Goal: Complete application form

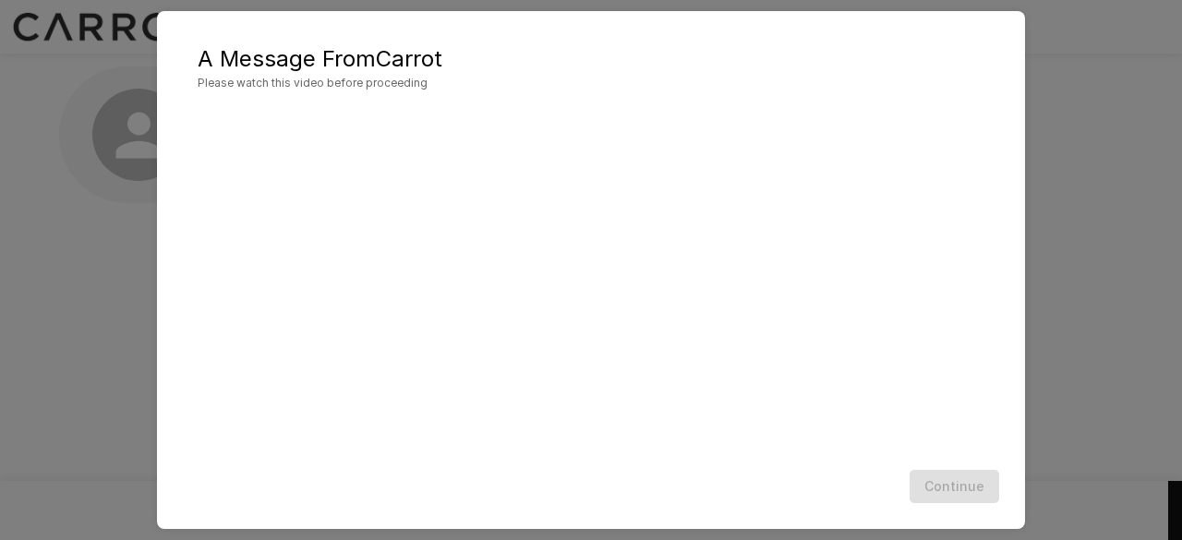
click at [260, 82] on span "Please watch this video before proceeding" at bounding box center [591, 83] width 786 height 18
click at [409, 176] on div at bounding box center [591, 328] width 786 height 442
click at [626, 298] on div at bounding box center [591, 230] width 786 height 442
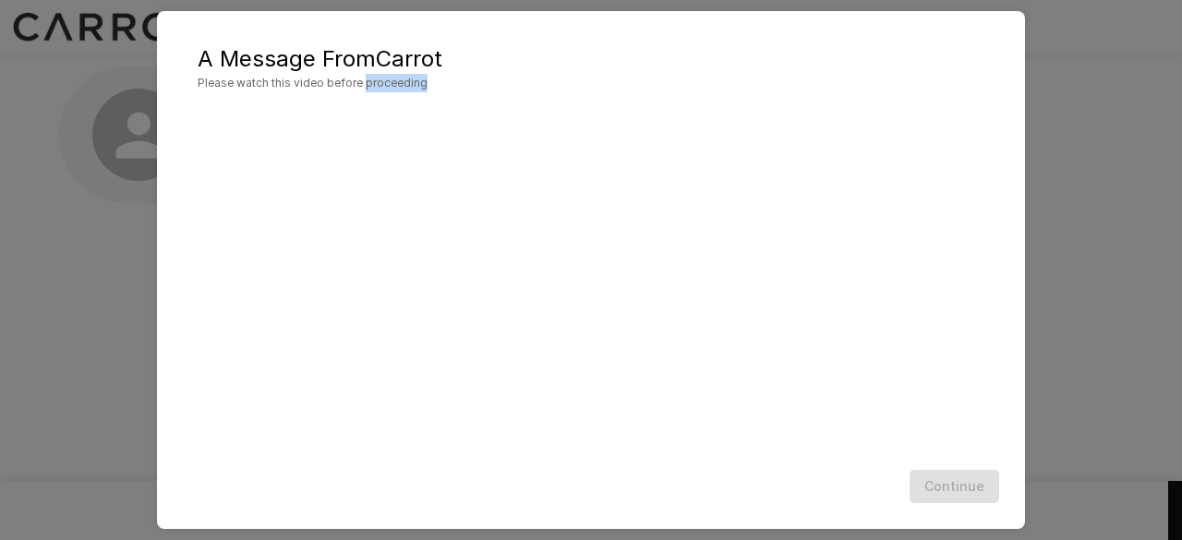
click at [626, 298] on div at bounding box center [591, 230] width 786 height 442
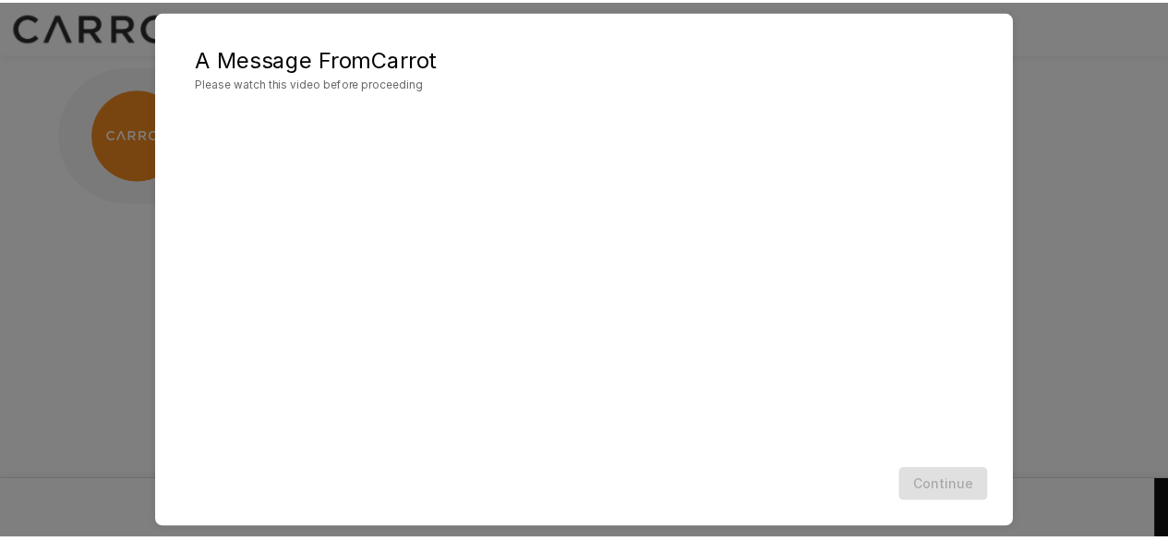
scroll to position [98, 0]
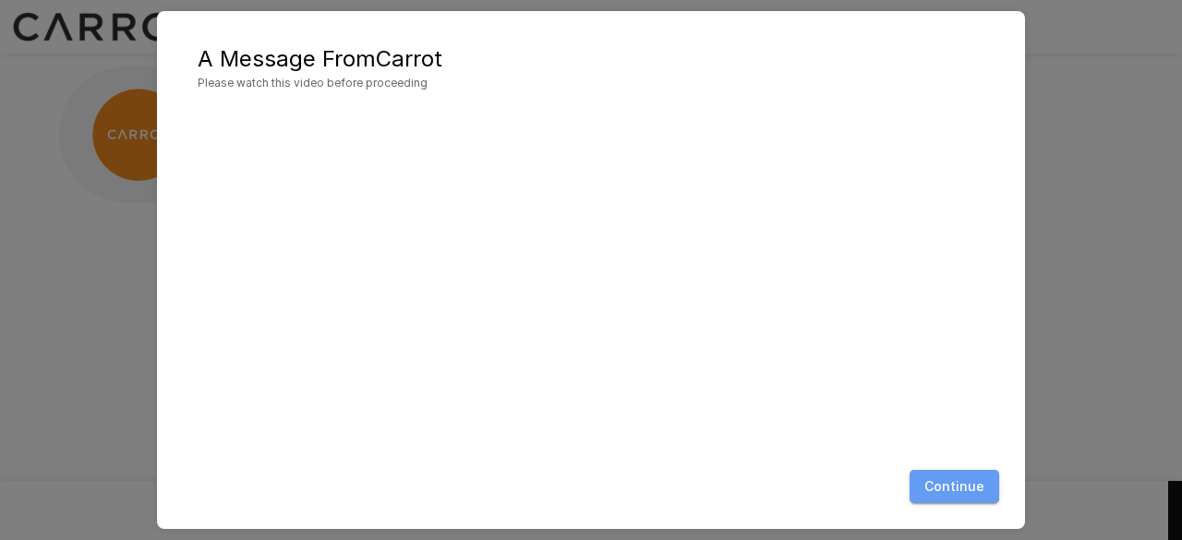
click at [952, 481] on button "Continue" at bounding box center [954, 487] width 90 height 34
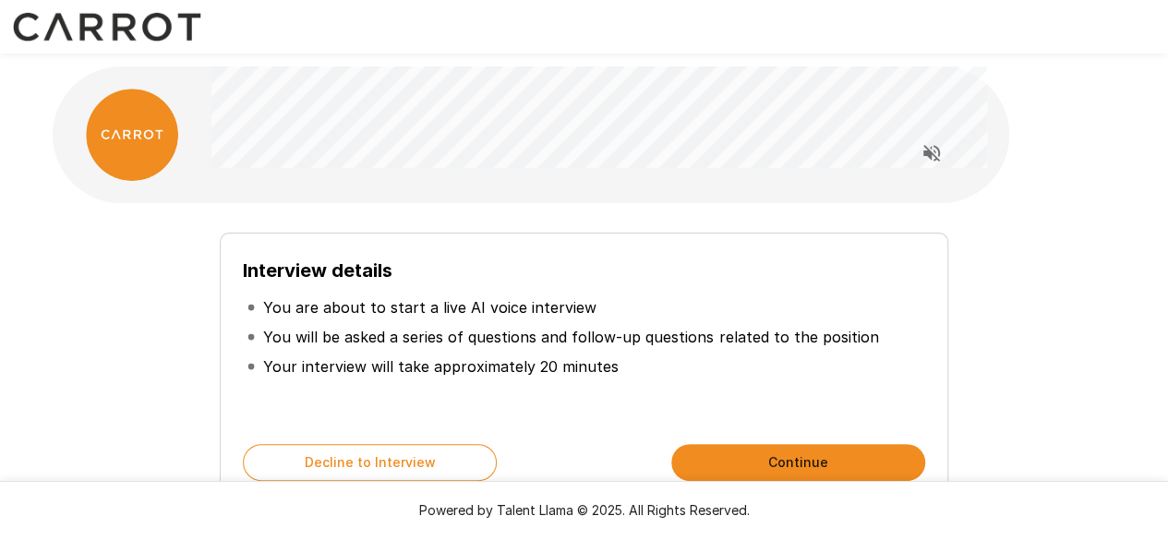
scroll to position [118, 0]
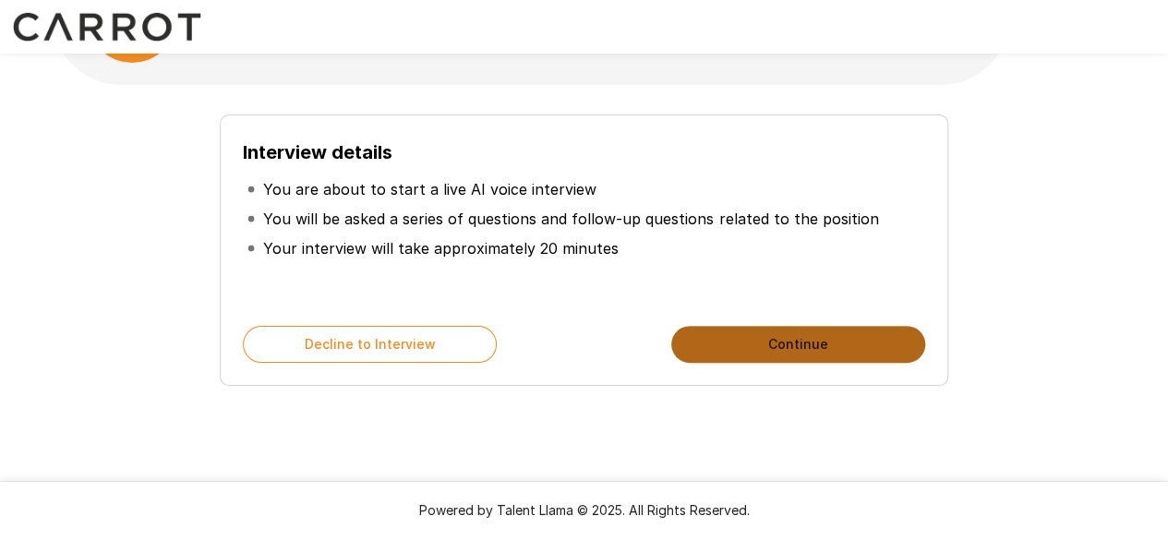
click at [762, 348] on button "Continue" at bounding box center [798, 344] width 254 height 37
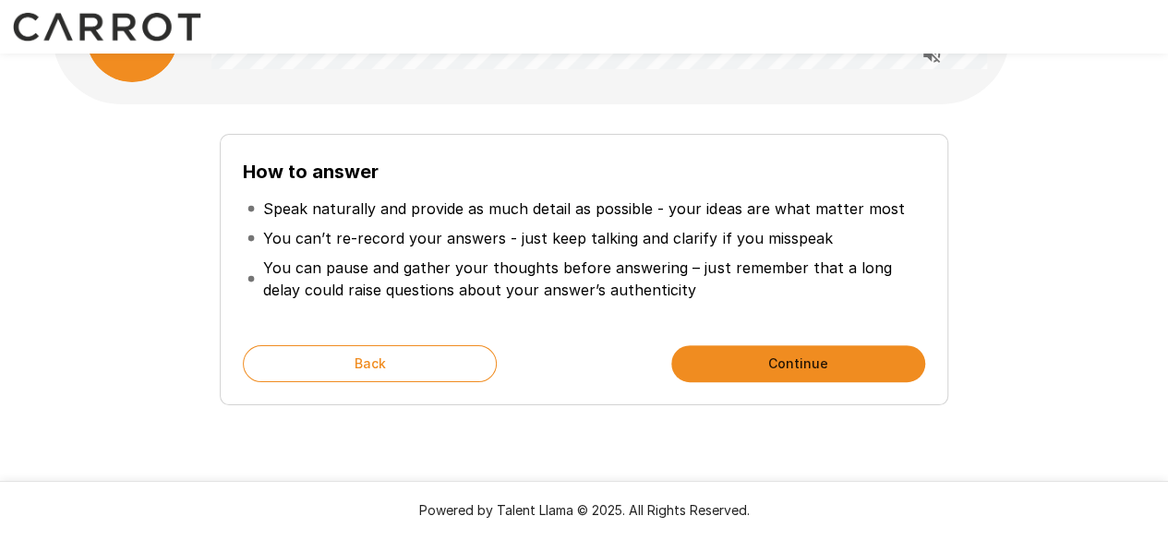
scroll to position [110, 0]
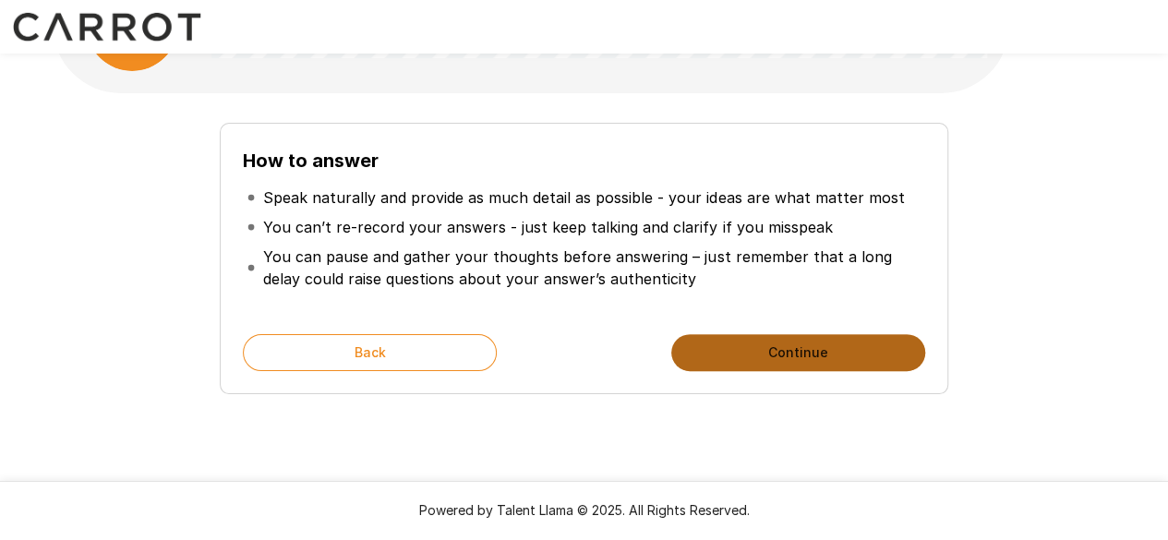
click at [773, 346] on button "Continue" at bounding box center [798, 352] width 254 height 37
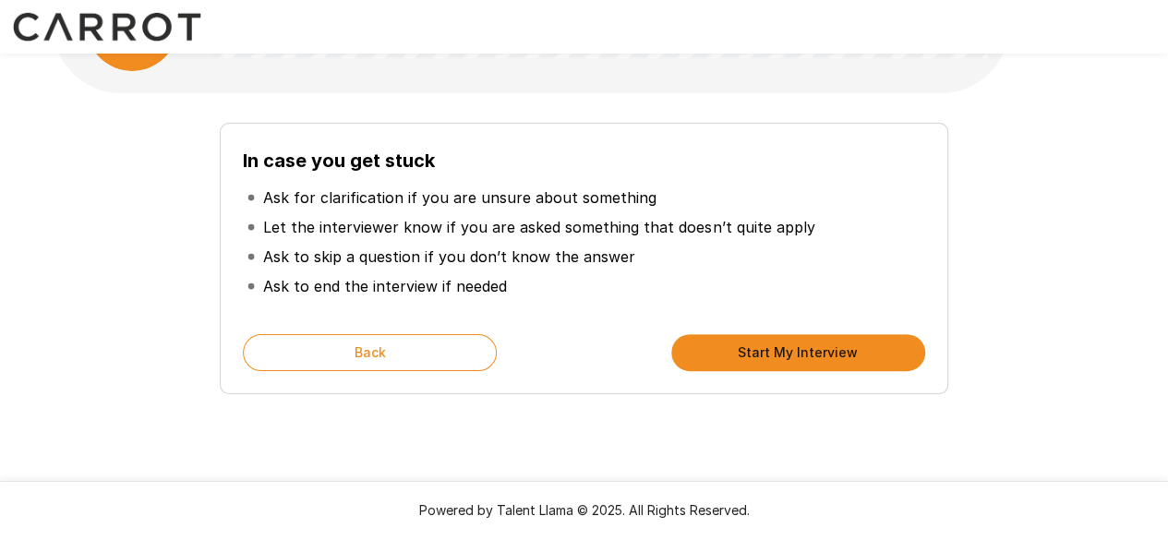
scroll to position [118, 0]
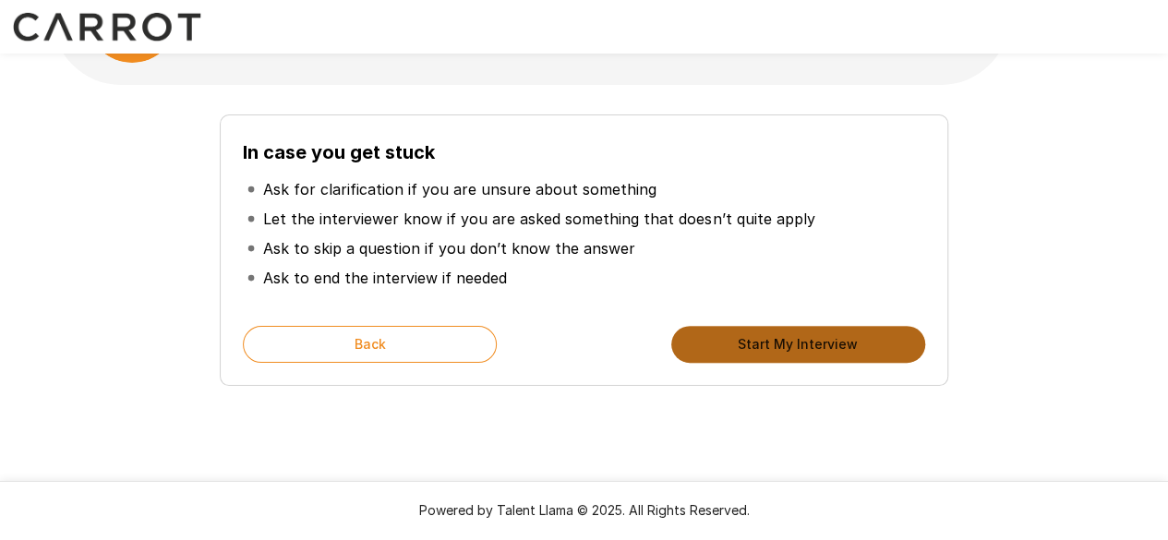
click at [773, 346] on button "Start My Interview" at bounding box center [798, 344] width 254 height 37
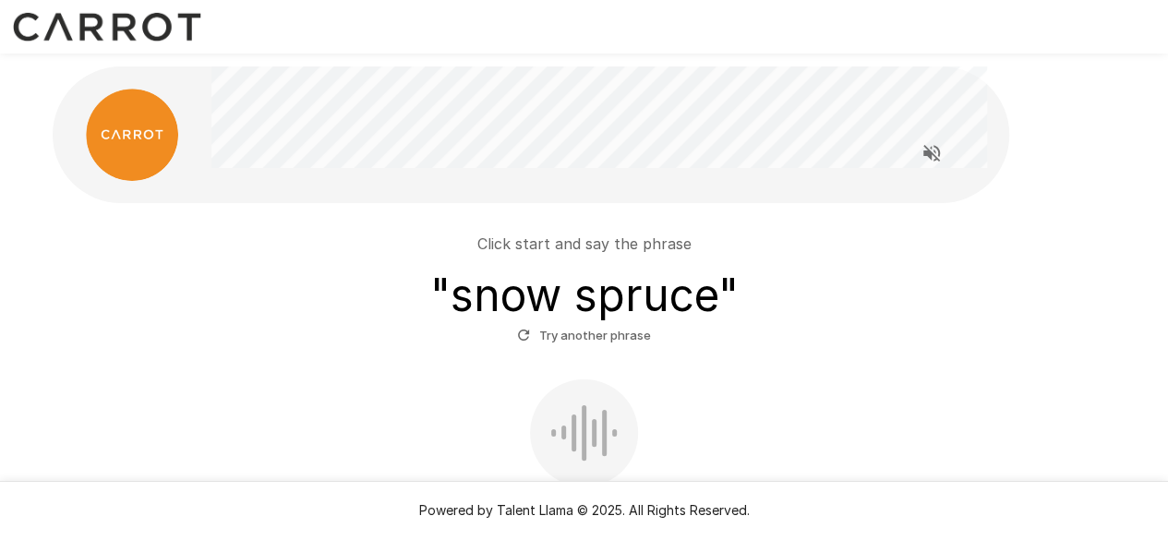
scroll to position [174, 0]
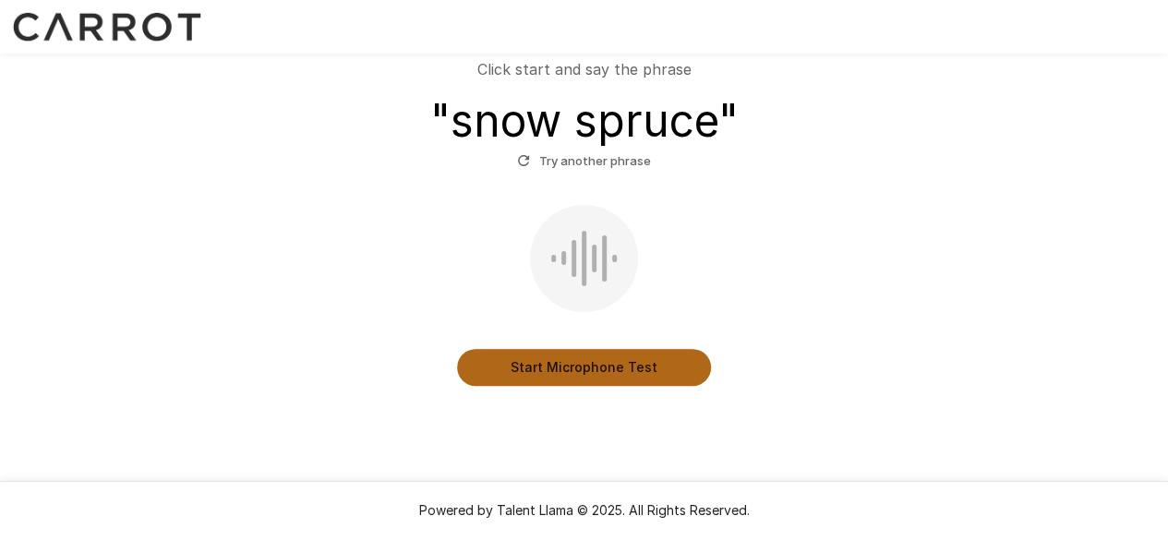
click at [605, 370] on button "Start Microphone Test" at bounding box center [584, 367] width 254 height 37
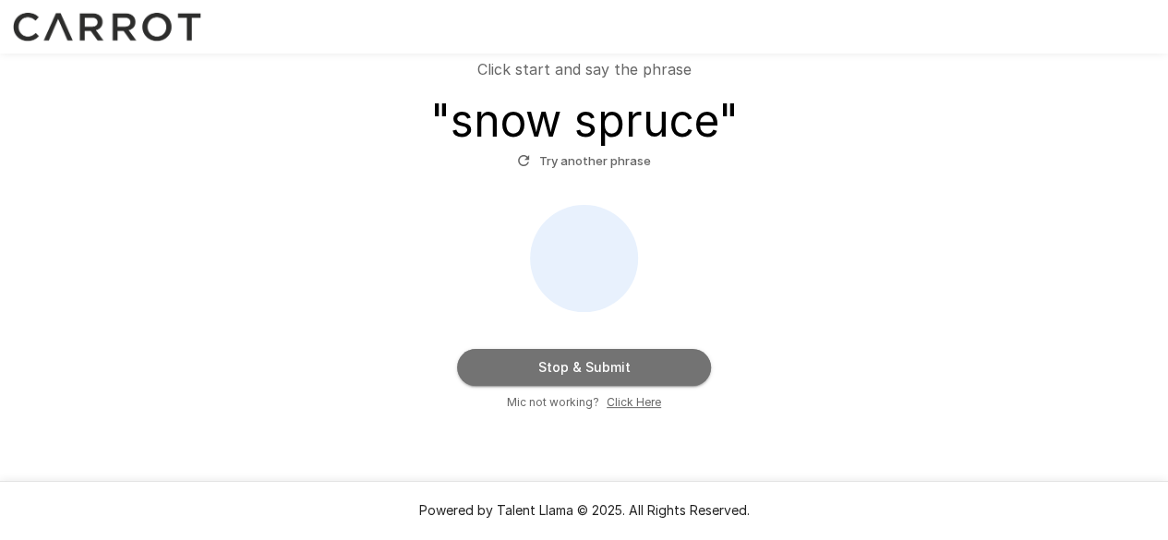
click at [605, 370] on button "Stop & Submit" at bounding box center [584, 367] width 254 height 37
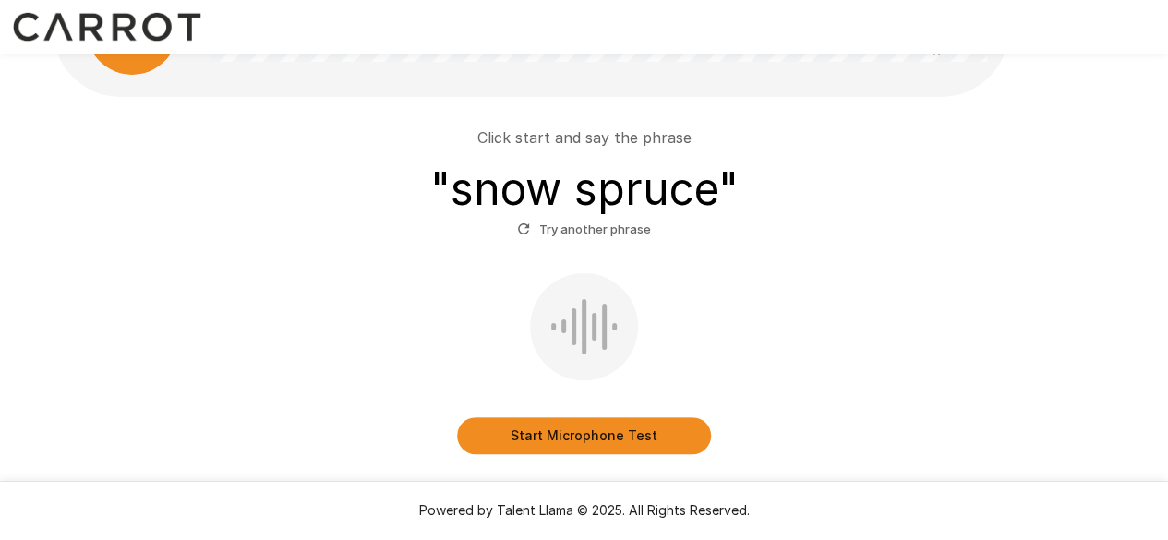
scroll to position [111, 0]
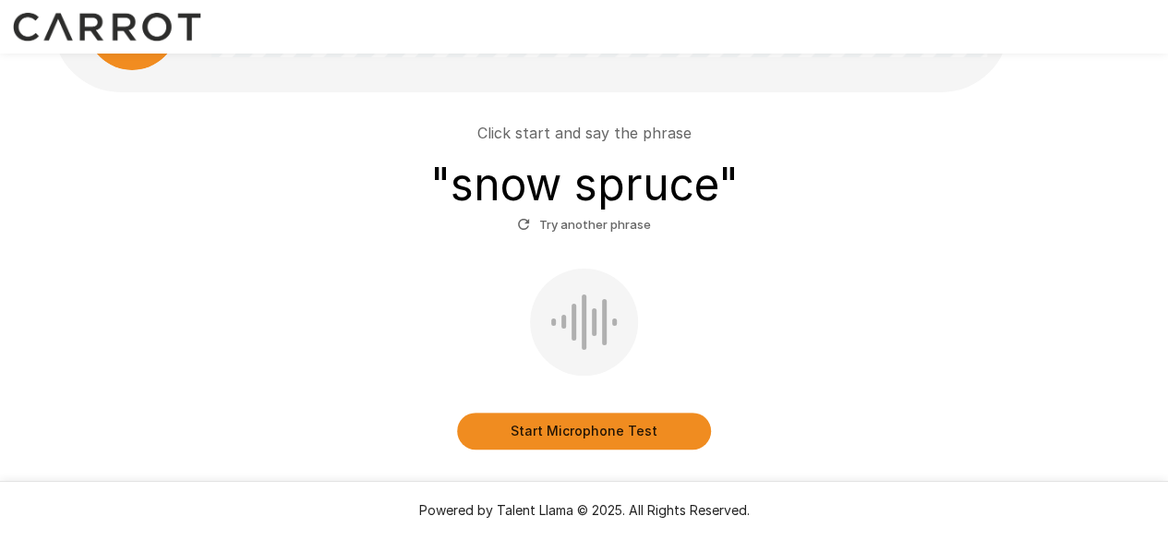
click at [617, 425] on button "Start Microphone Test" at bounding box center [584, 431] width 254 height 37
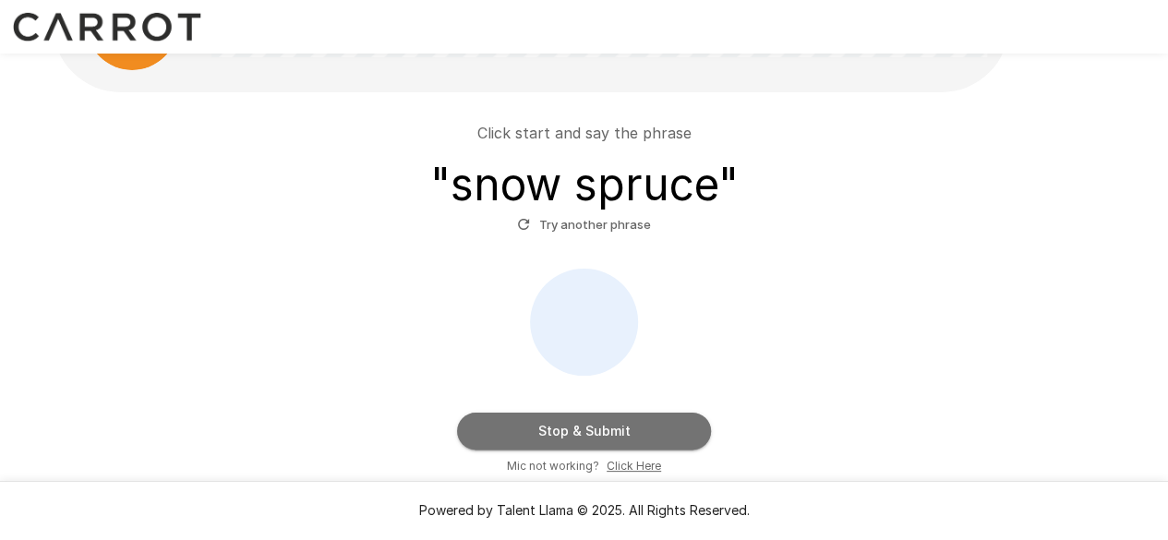
click at [617, 425] on button "Stop & Submit" at bounding box center [584, 431] width 254 height 37
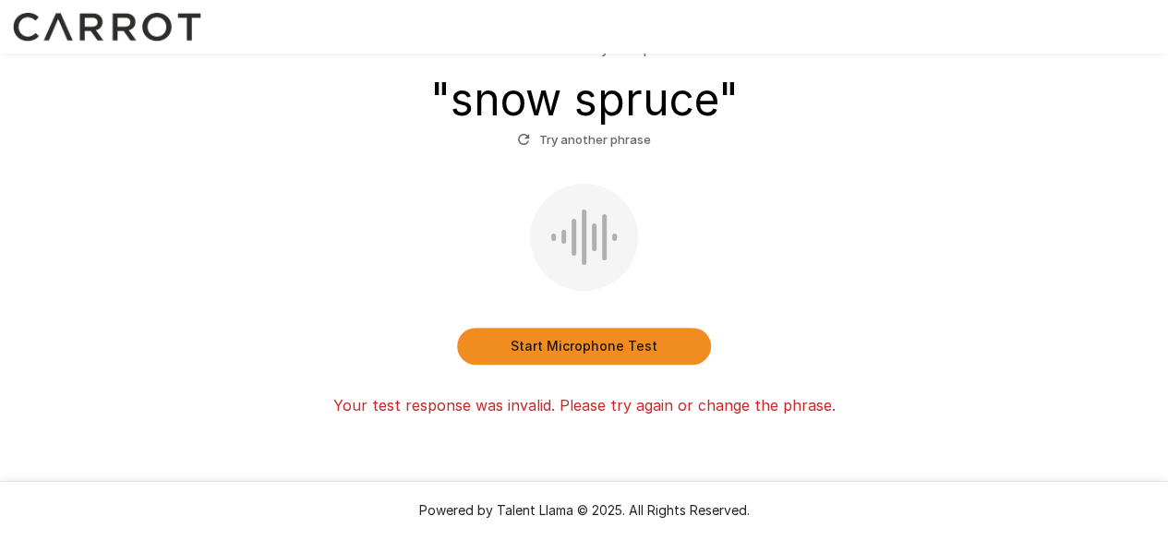
scroll to position [197, 0]
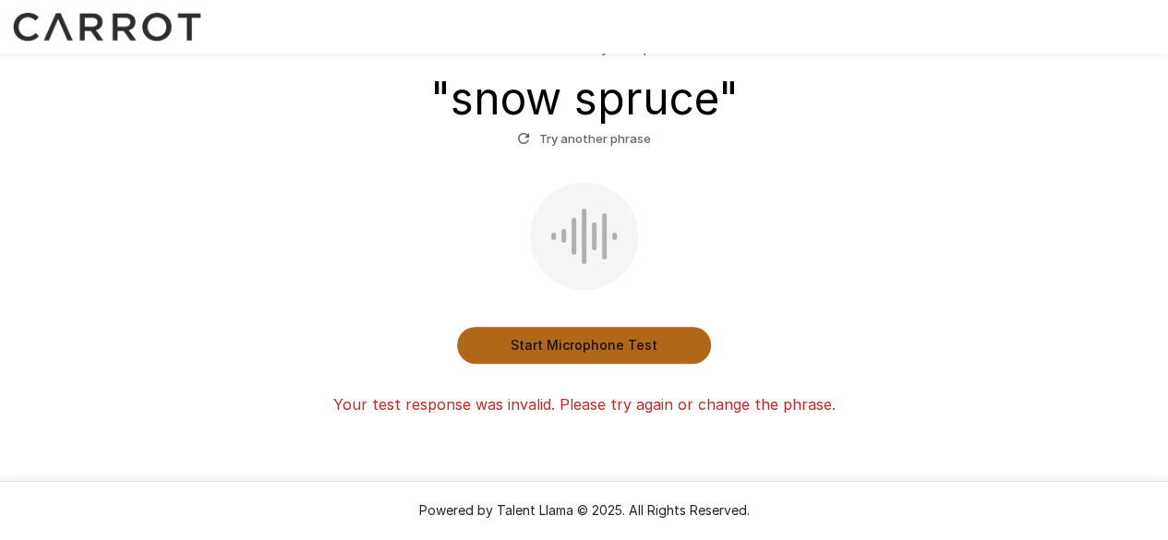
click at [609, 344] on button "Start Microphone Test" at bounding box center [584, 345] width 254 height 37
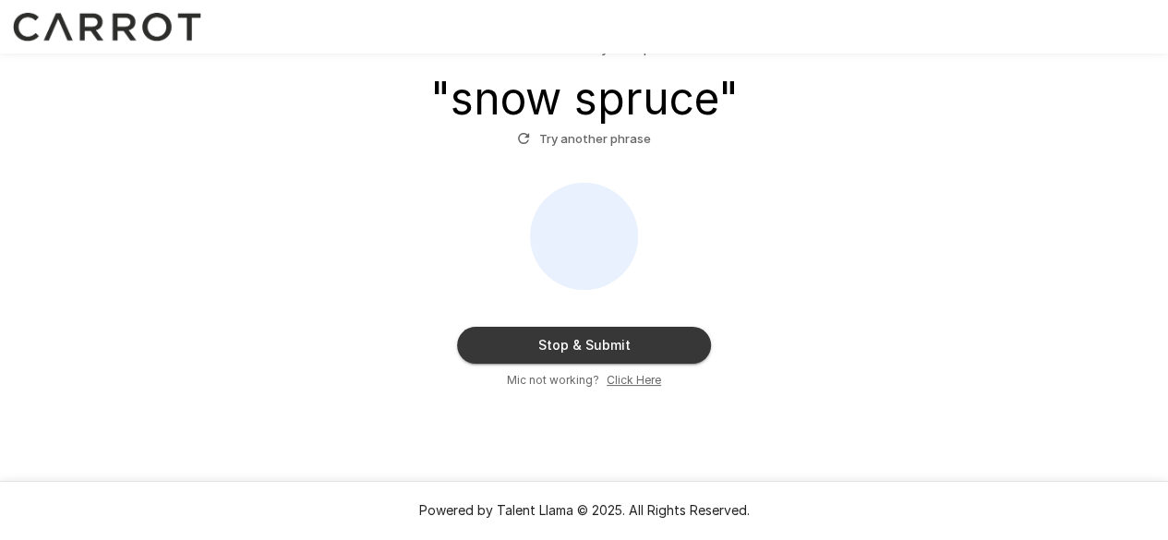
click at [609, 344] on button "Stop & Submit" at bounding box center [584, 345] width 254 height 37
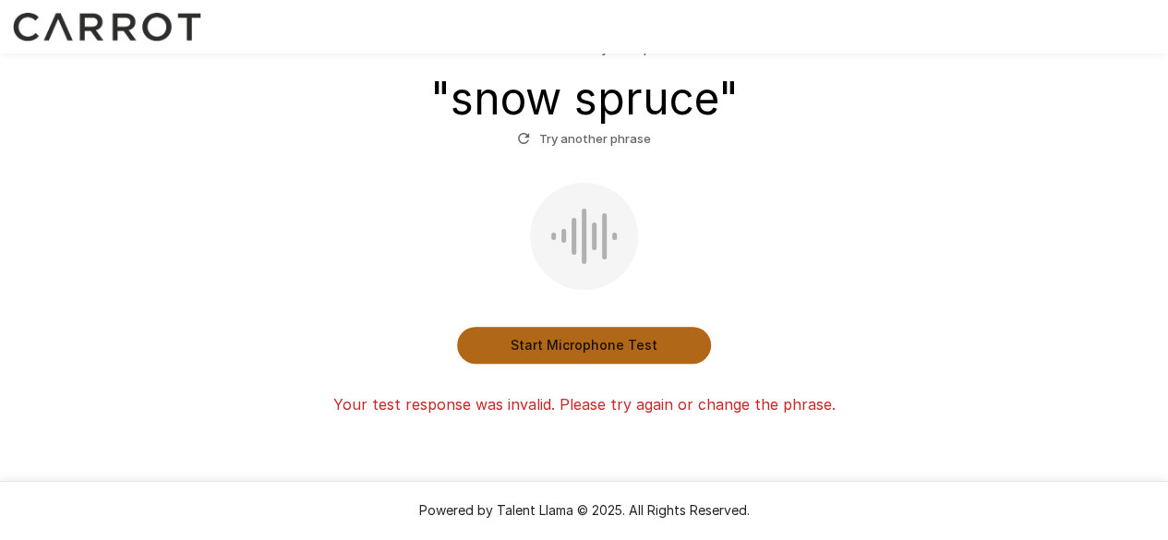
click at [609, 344] on button "Start Microphone Test" at bounding box center [584, 345] width 254 height 37
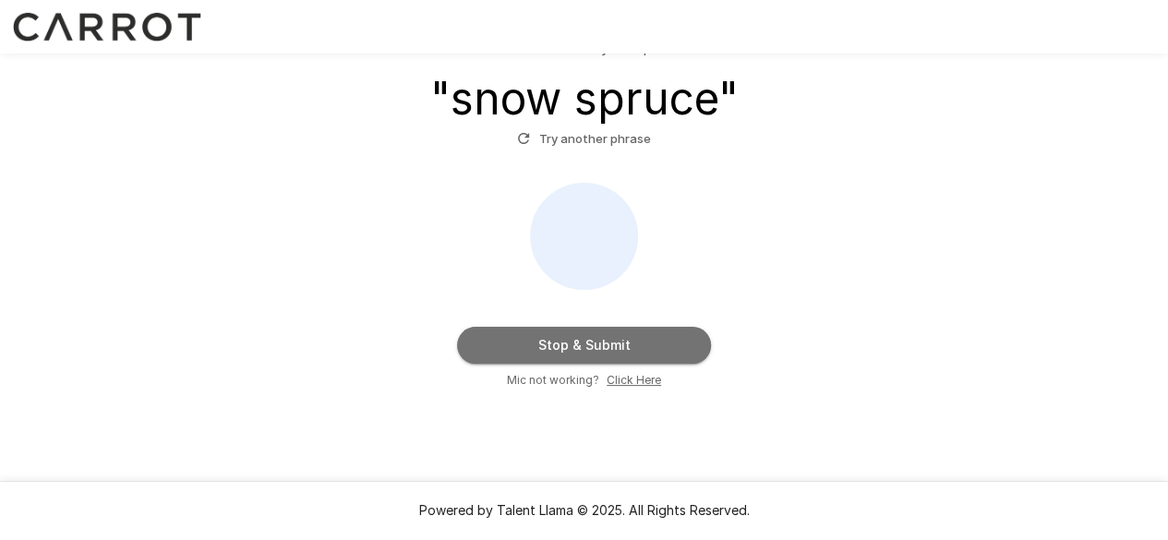
click at [609, 344] on button "Stop & Submit" at bounding box center [584, 345] width 254 height 37
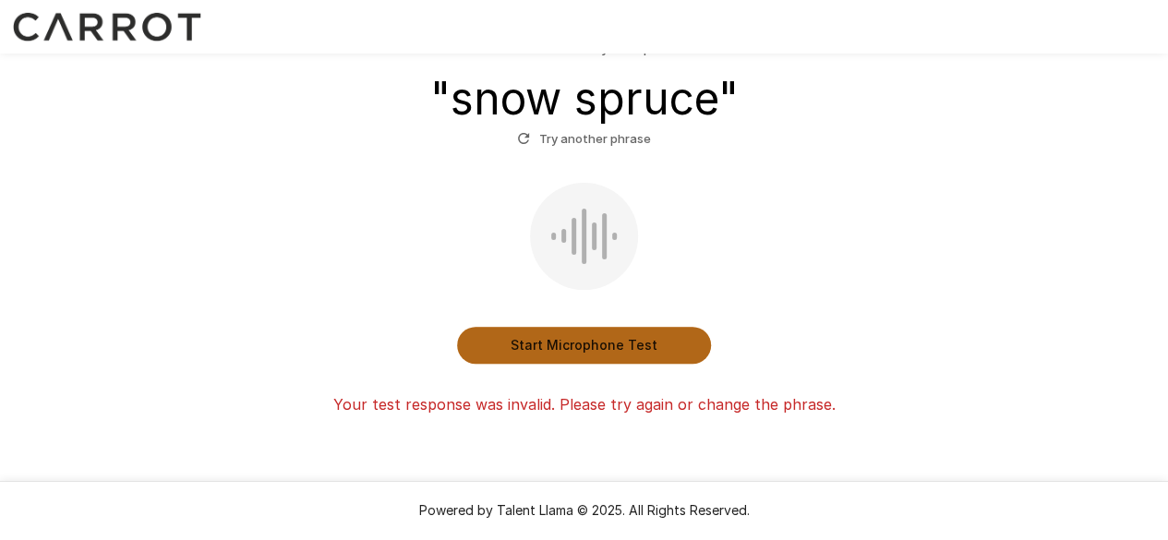
click at [609, 344] on button "Start Microphone Test" at bounding box center [584, 345] width 254 height 37
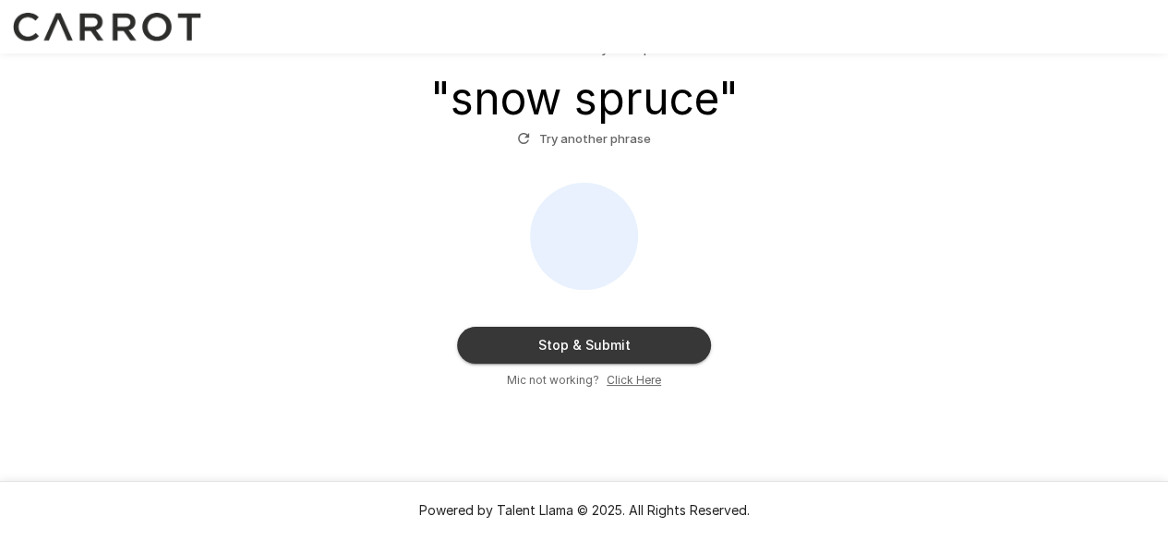
click at [609, 344] on button "Stop & Submit" at bounding box center [584, 345] width 254 height 37
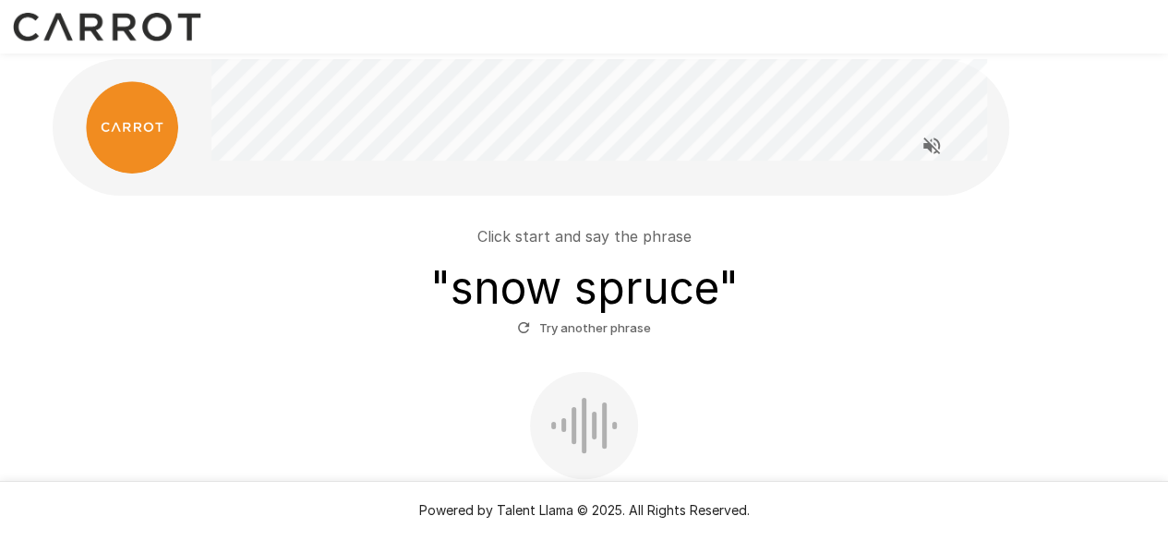
scroll to position [0, 0]
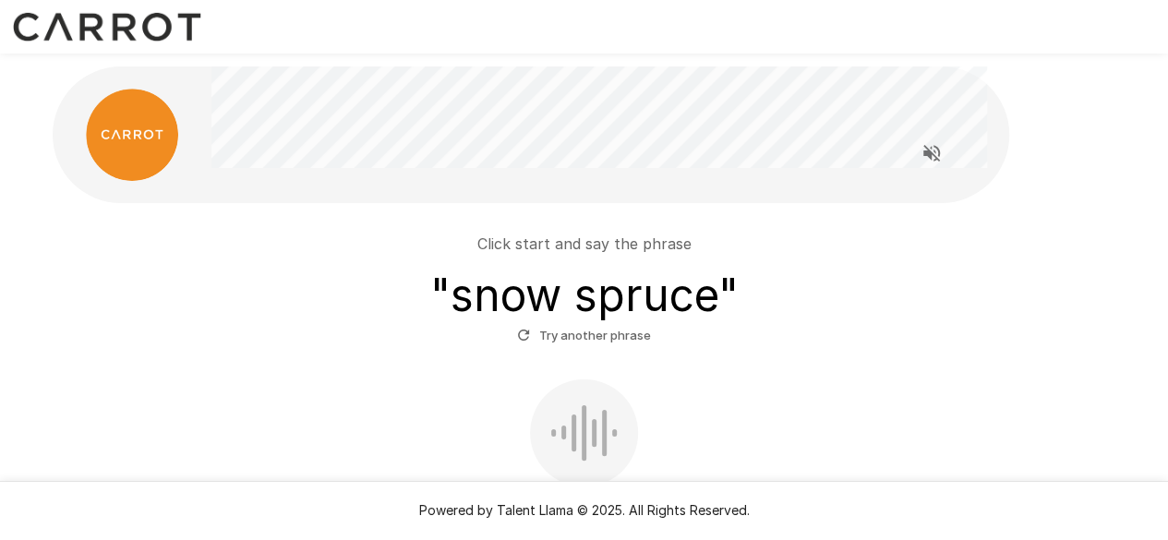
click at [805, 376] on div "Click start and say the phrase " snow spruce " Try another phrase Start Microph…" at bounding box center [584, 415] width 1049 height 394
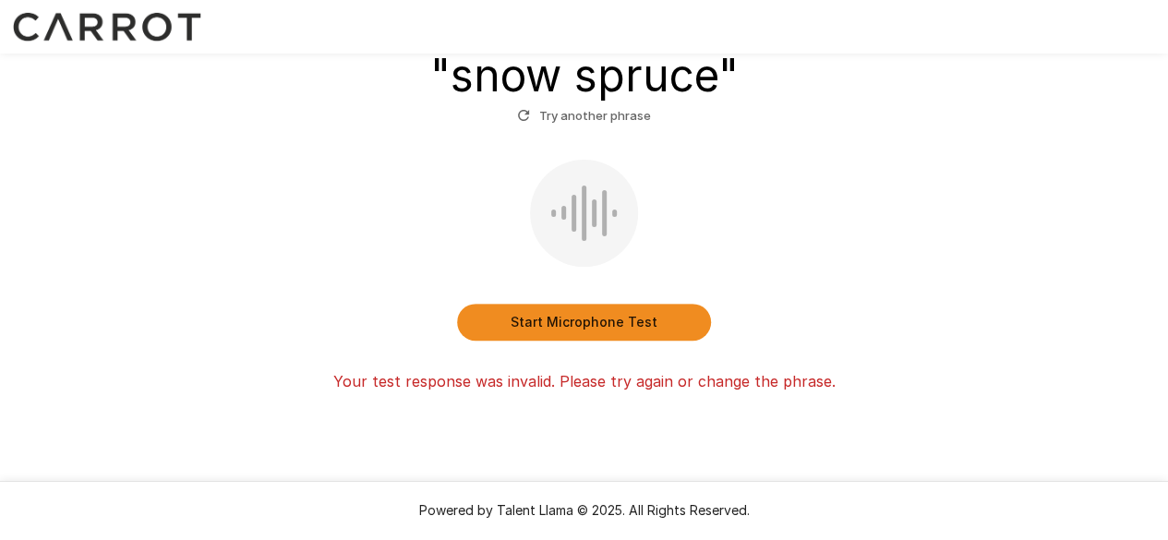
scroll to position [226, 0]
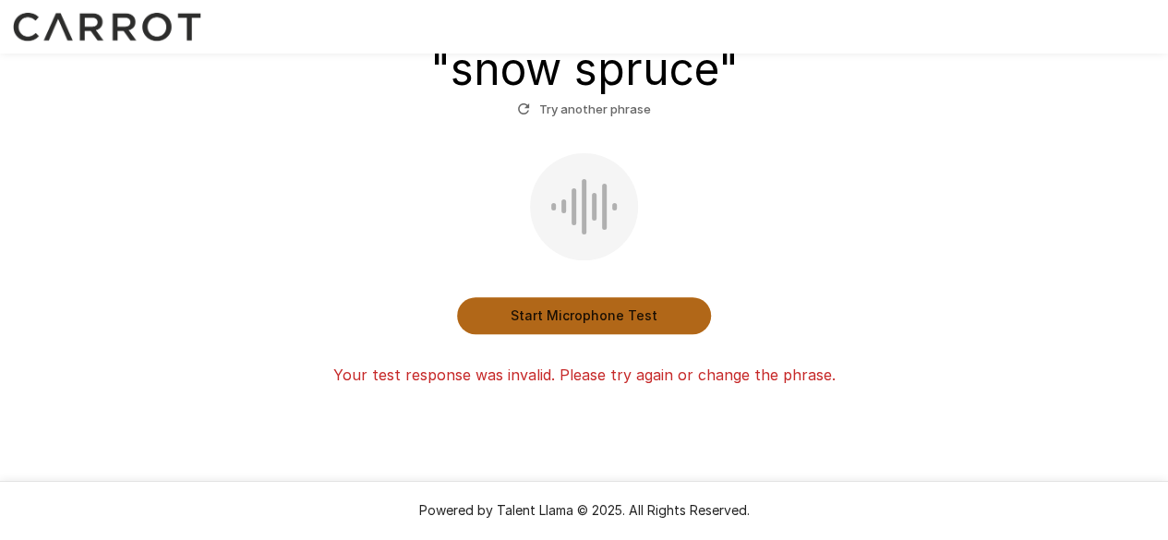
click at [538, 324] on button "Start Microphone Test" at bounding box center [584, 315] width 254 height 37
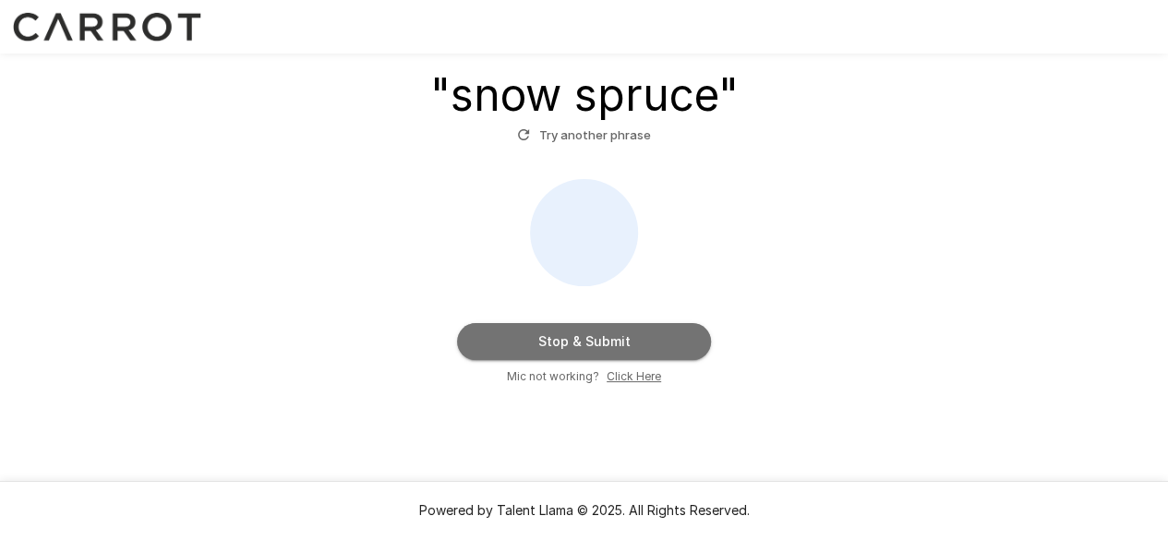
click at [538, 324] on button "Stop & Submit" at bounding box center [584, 341] width 254 height 37
